Goal: Transaction & Acquisition: Subscribe to service/newsletter

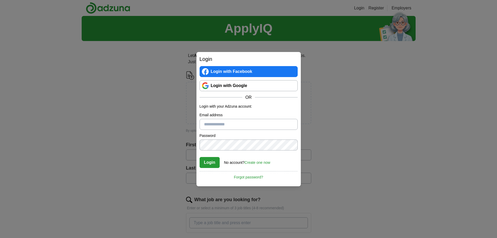
click at [322, 142] on div "Login Login with Facebook Login with Google OR Login with your Adzuna account: …" at bounding box center [248, 119] width 497 height 238
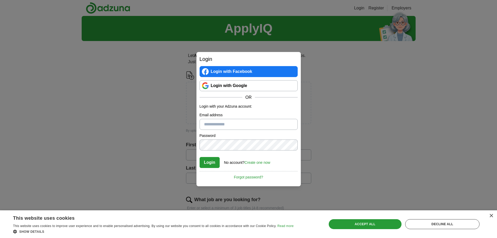
click at [245, 87] on link "Login with Google" at bounding box center [249, 85] width 98 height 11
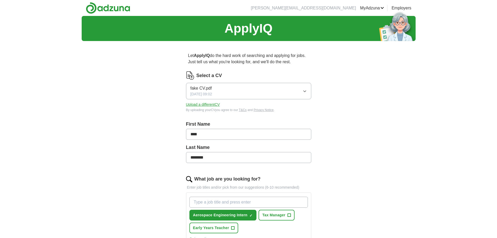
click at [128, 99] on div "ApplyIQ Let ApplyIQ do the hard work of searching and applying for jobs. Just t…" at bounding box center [249, 202] width 334 height 372
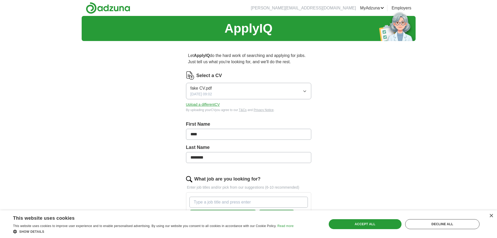
click at [169, 110] on div "Let ApplyIQ do the hard work of searching and applying for jobs. Just tell us w…" at bounding box center [248, 216] width 167 height 343
drag, startPoint x: 175, startPoint y: 51, endPoint x: 318, endPoint y: 62, distance: 143.7
click at [318, 62] on div "Let ApplyIQ do the hard work of searching and applying for jobs. Just tell us w…" at bounding box center [248, 216] width 167 height 343
click at [492, 214] on div "×" at bounding box center [491, 216] width 4 height 4
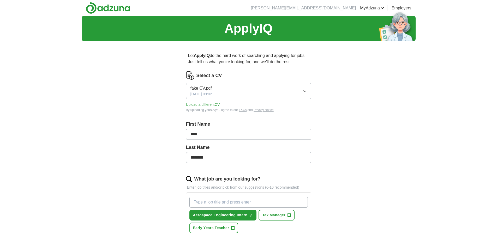
click at [90, 67] on div "ApplyIQ Let ApplyIQ do the hard work of searching and applying for jobs. Just t…" at bounding box center [249, 202] width 334 height 372
click at [119, 91] on div "ApplyIQ Let ApplyIQ do the hard work of searching and applying for jobs. Just t…" at bounding box center [249, 202] width 334 height 372
click at [125, 100] on div "ApplyIQ Let ApplyIQ do the hard work of searching and applying for jobs. Just t…" at bounding box center [249, 202] width 334 height 372
